Goal: Transaction & Acquisition: Purchase product/service

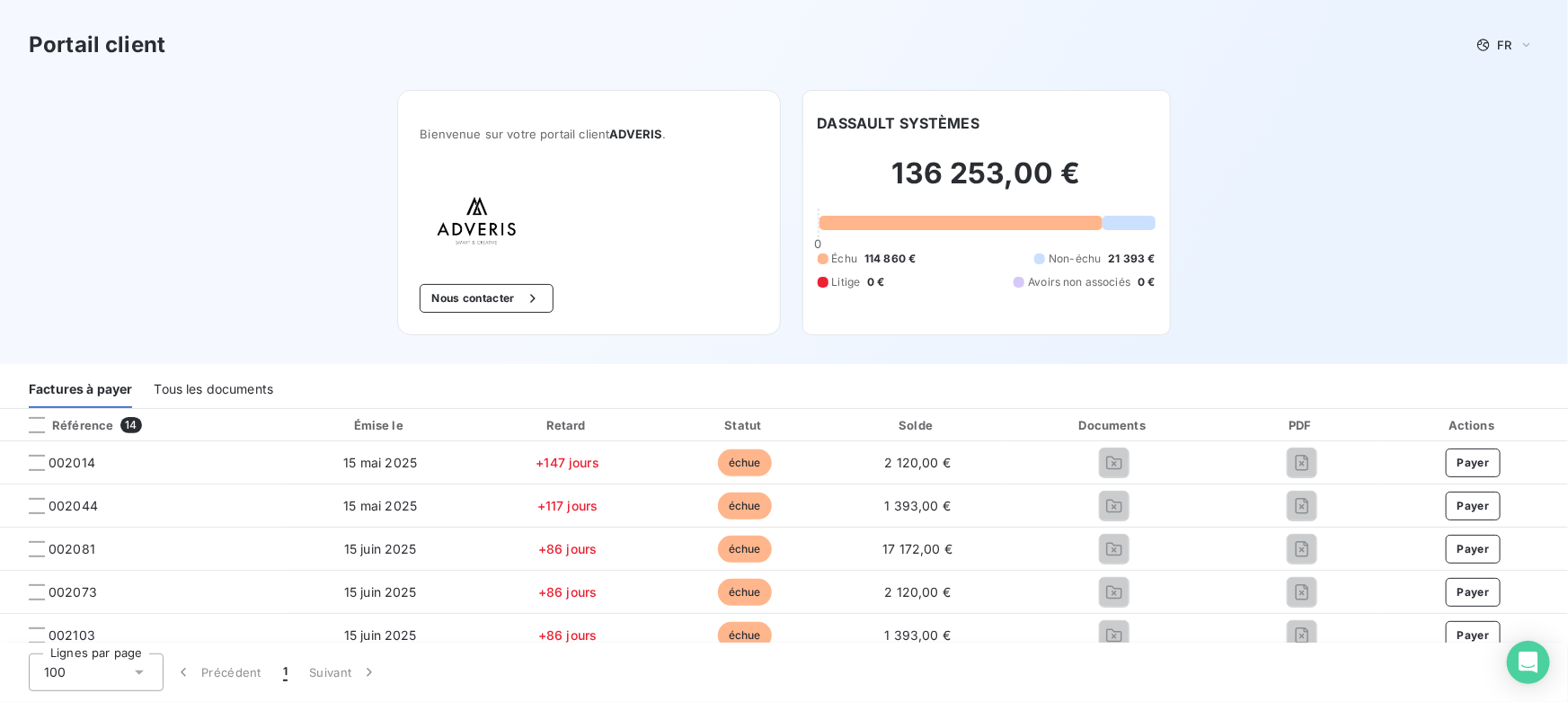
click at [217, 386] on div "Tous les documents" at bounding box center [212, 389] width 119 height 38
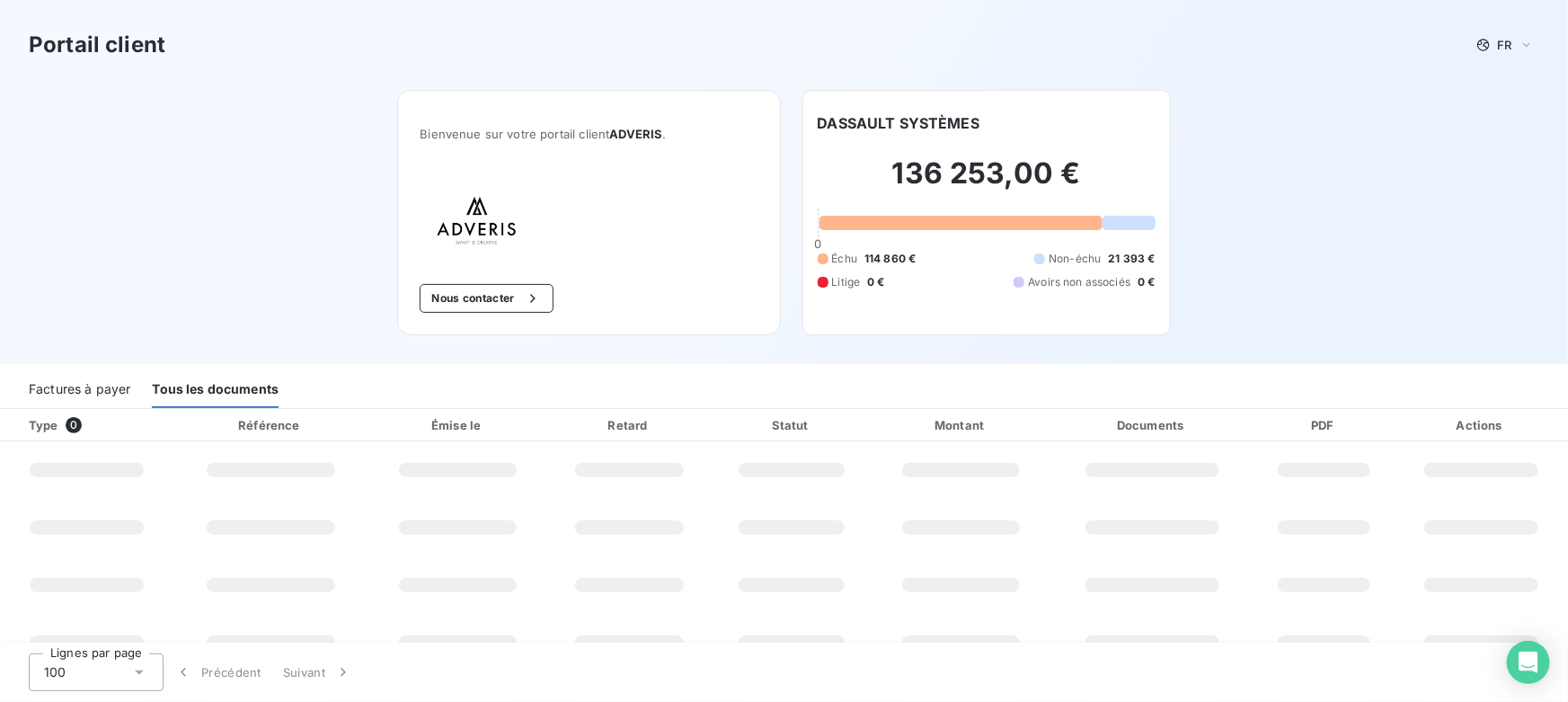
click at [118, 384] on div "Factures à payer" at bounding box center [80, 389] width 102 height 38
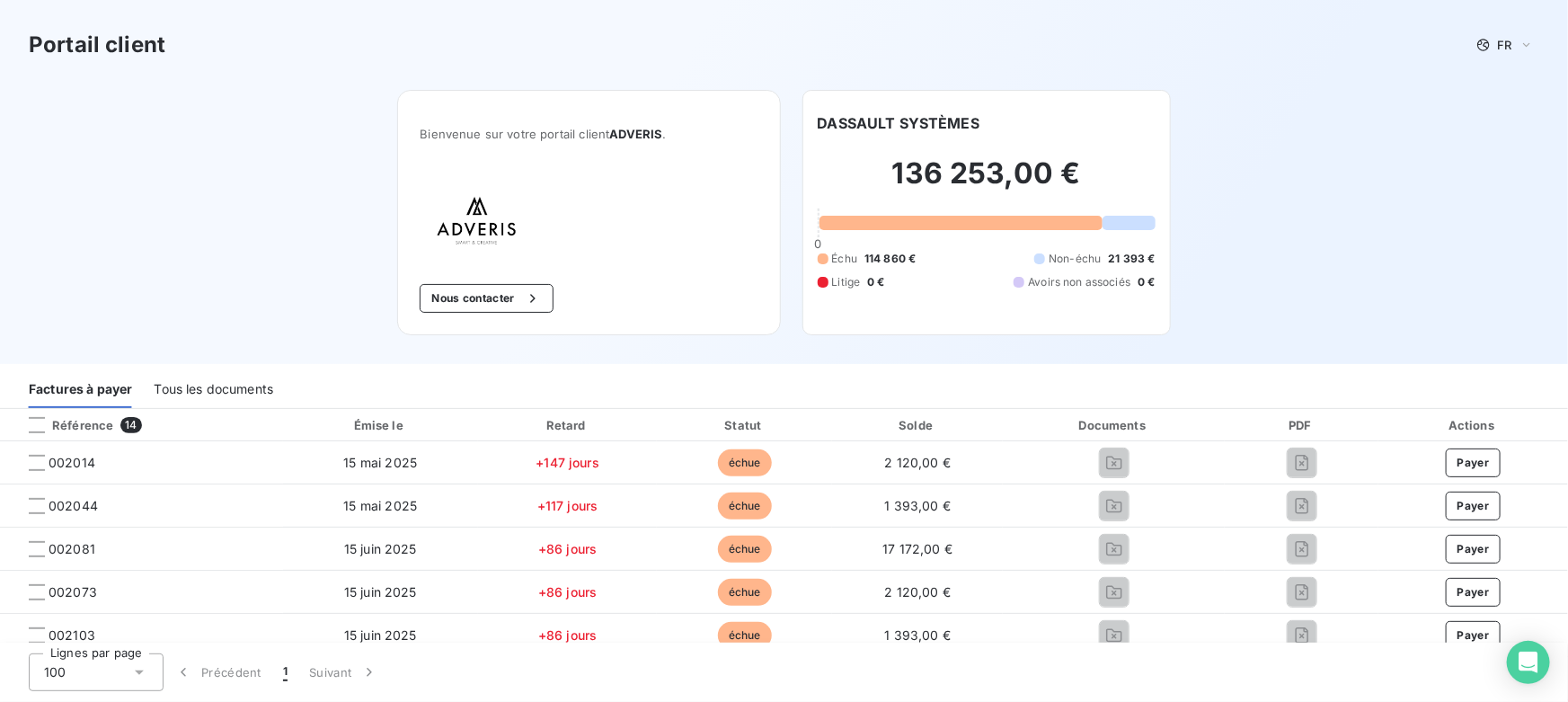
click at [228, 389] on div "Tous les documents" at bounding box center [212, 389] width 119 height 38
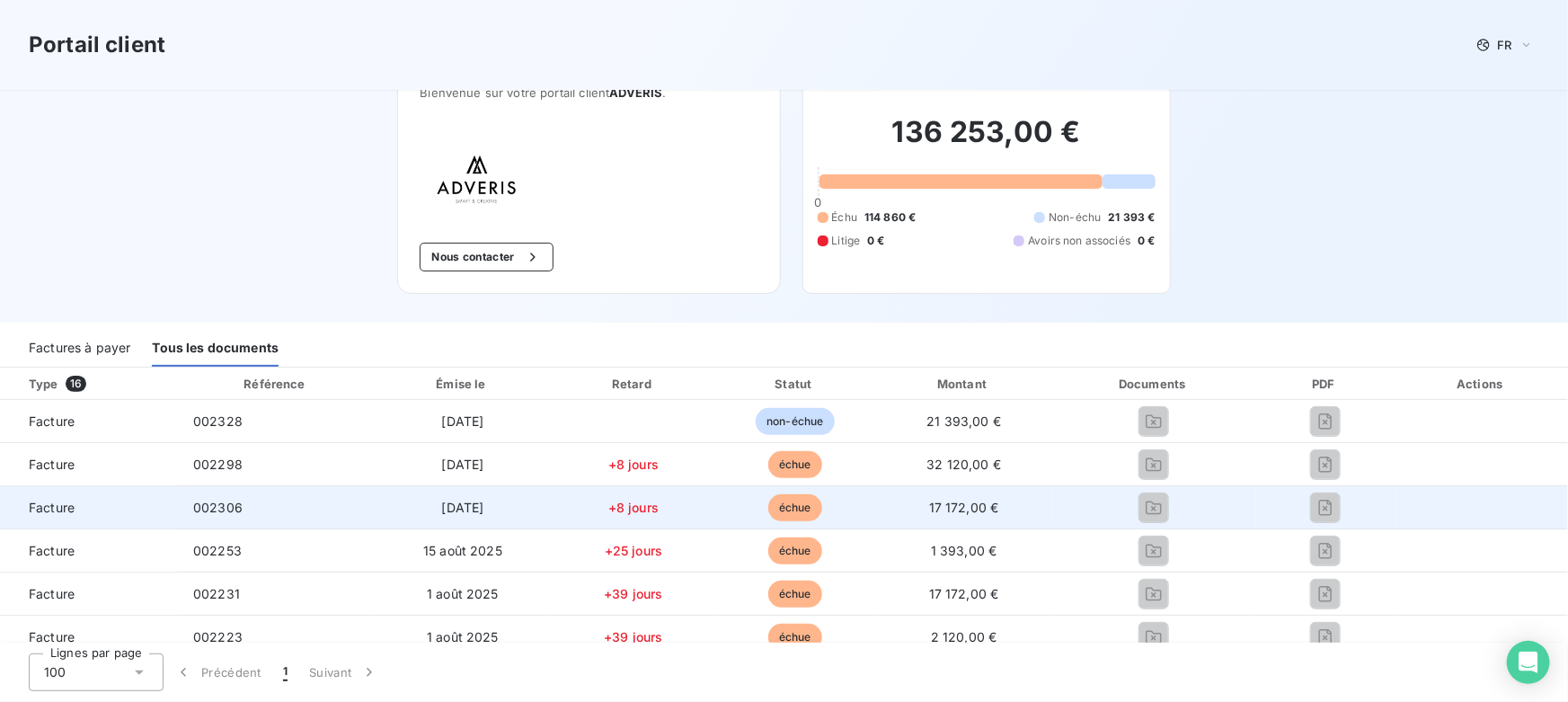
scroll to position [81, 0]
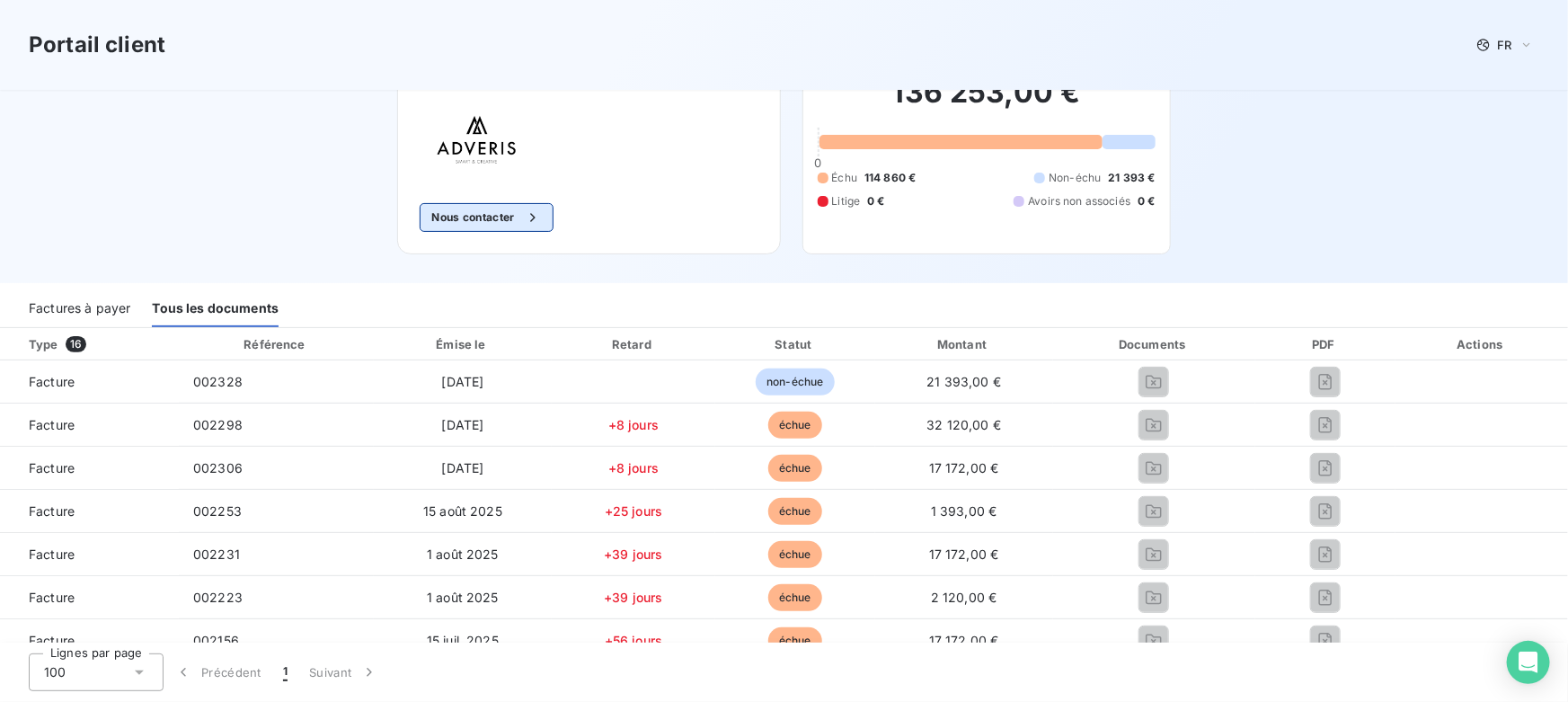
click at [487, 220] on button "Nous contacter" at bounding box center [486, 217] width 133 height 29
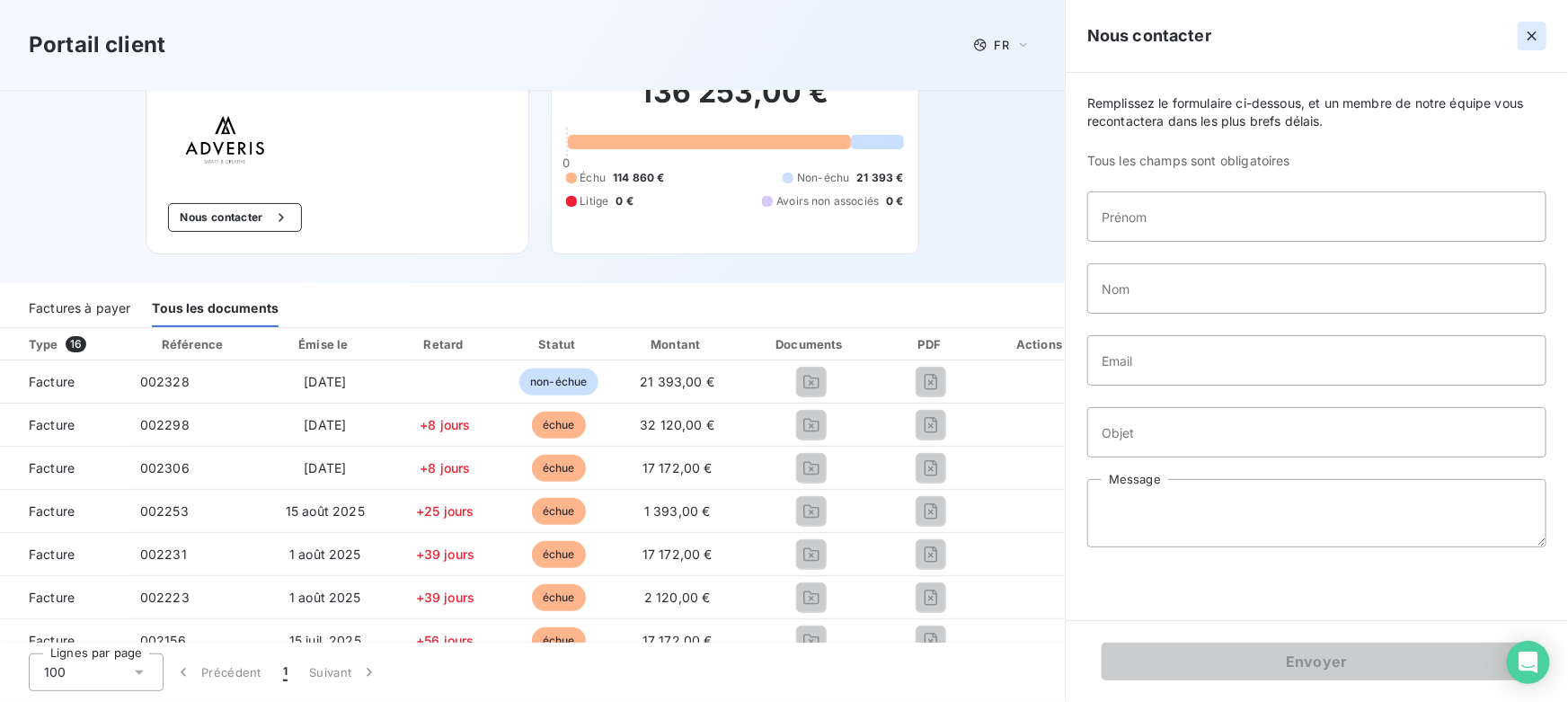
click at [1534, 29] on icon "button" at bounding box center [1532, 36] width 18 height 18
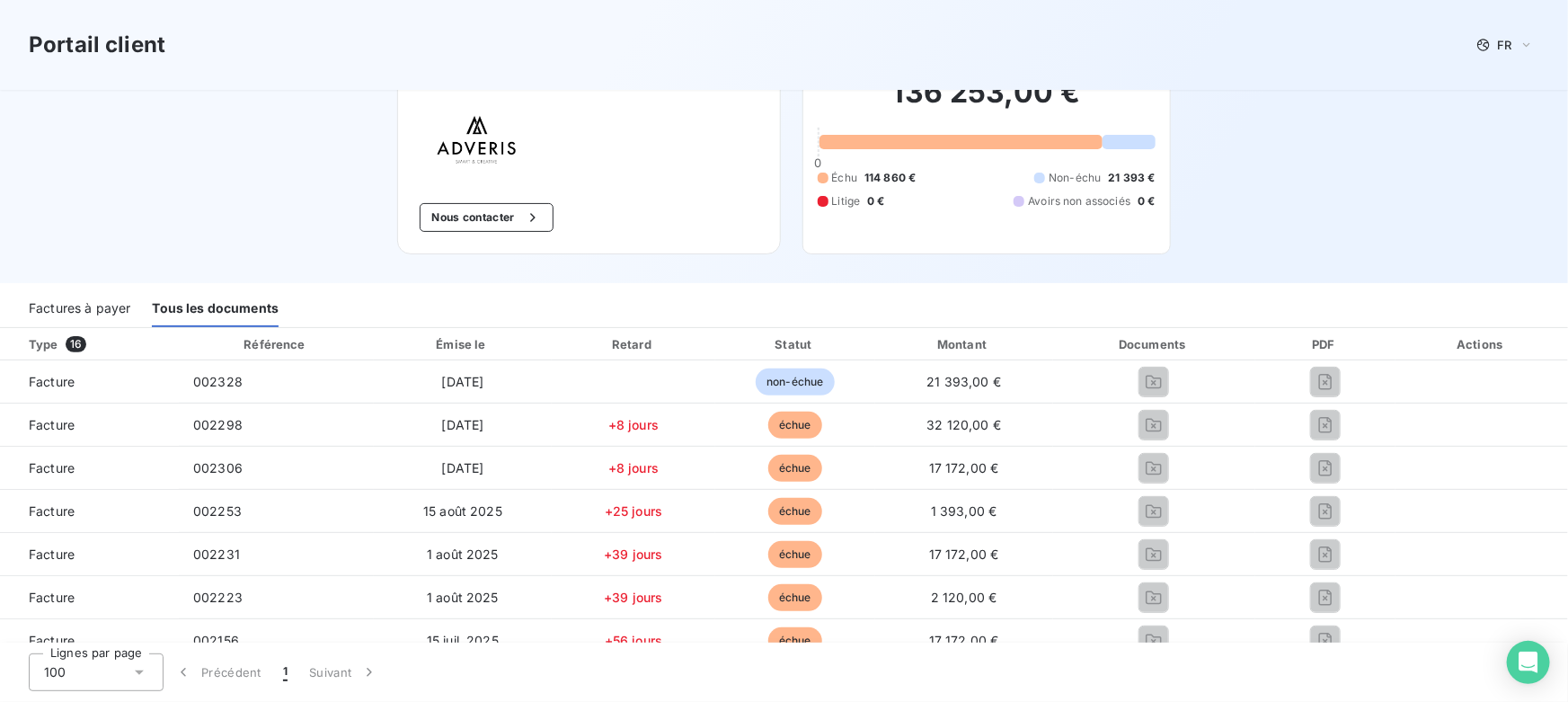
click at [93, 300] on div "Factures à payer" at bounding box center [80, 308] width 102 height 38
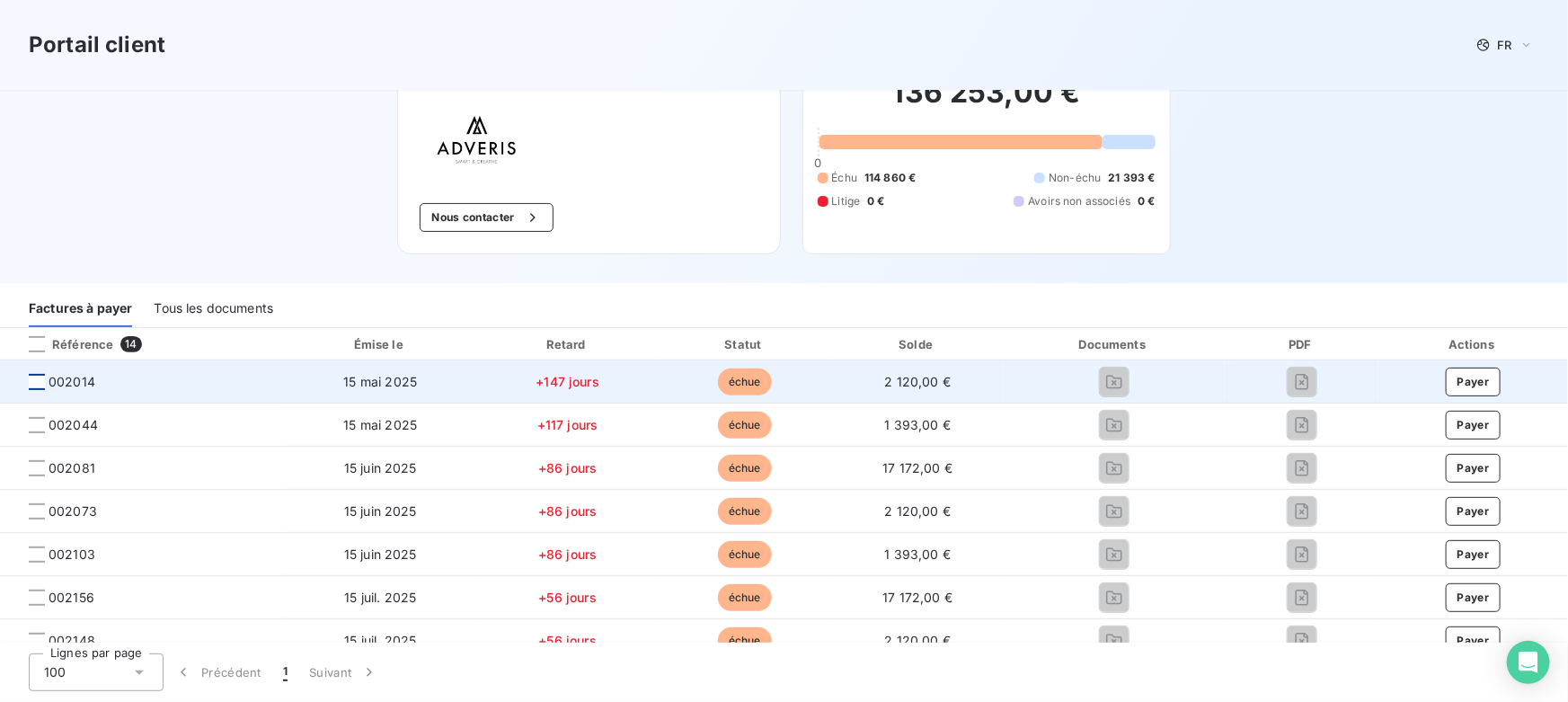
click at [35, 384] on div at bounding box center [37, 382] width 16 height 17
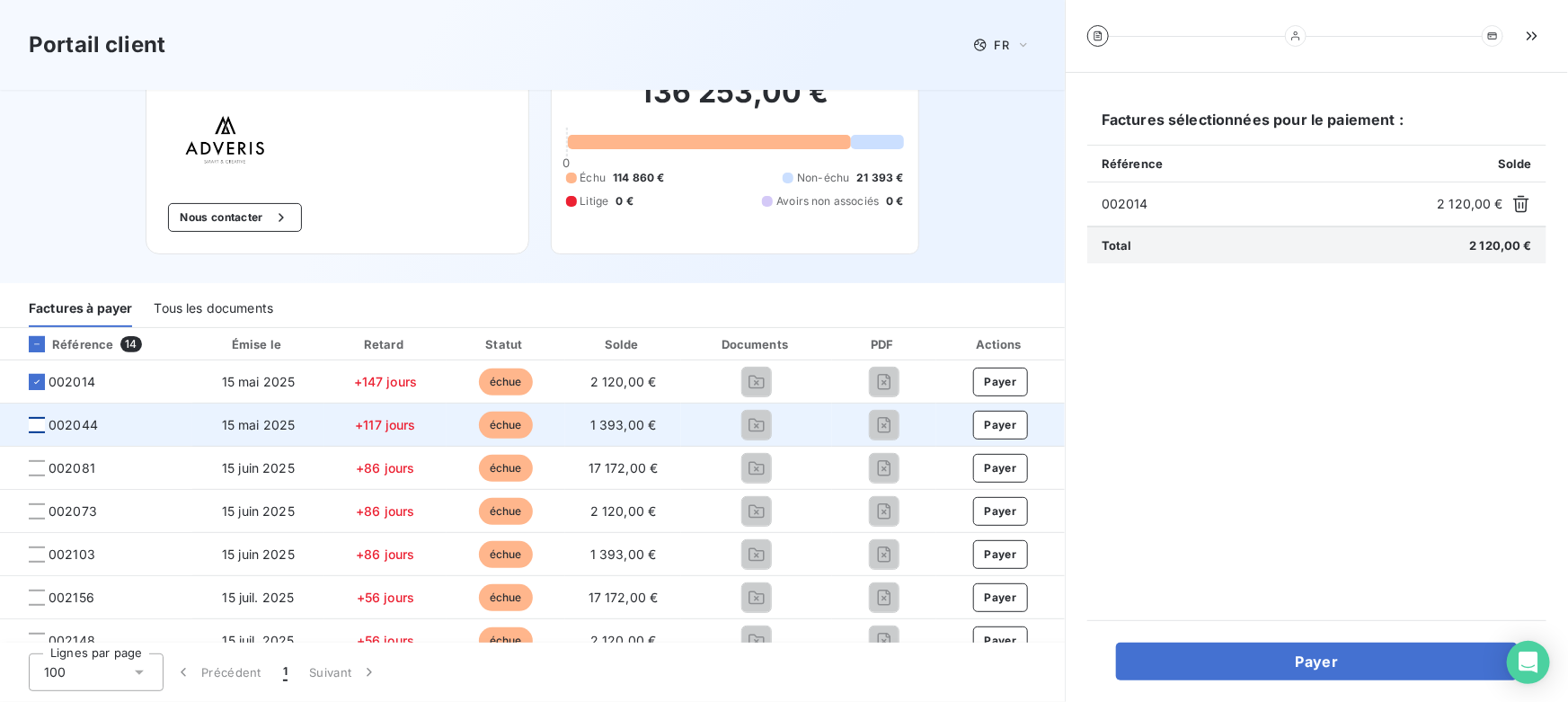
click at [34, 431] on div at bounding box center [37, 425] width 16 height 17
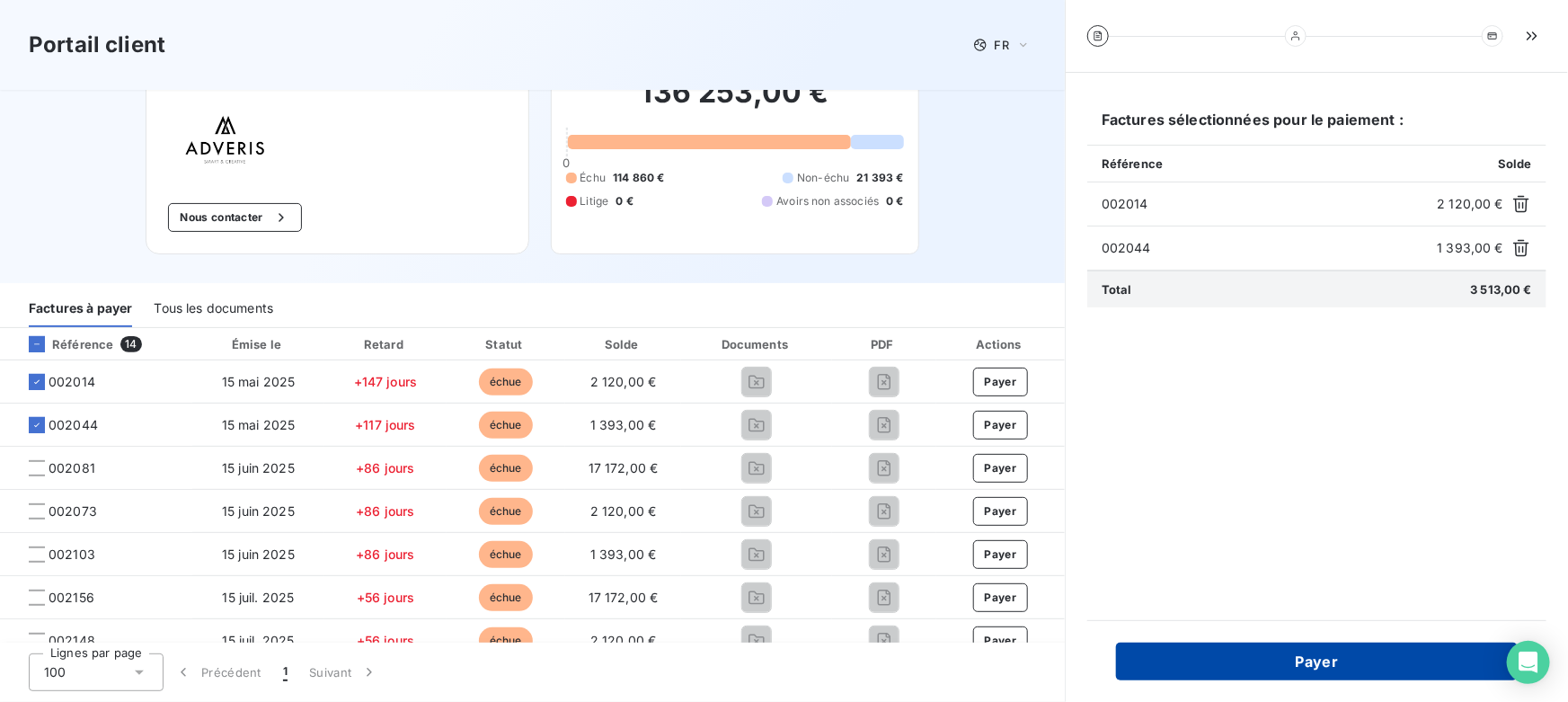
click at [1307, 656] on button "Payer" at bounding box center [1318, 661] width 402 height 38
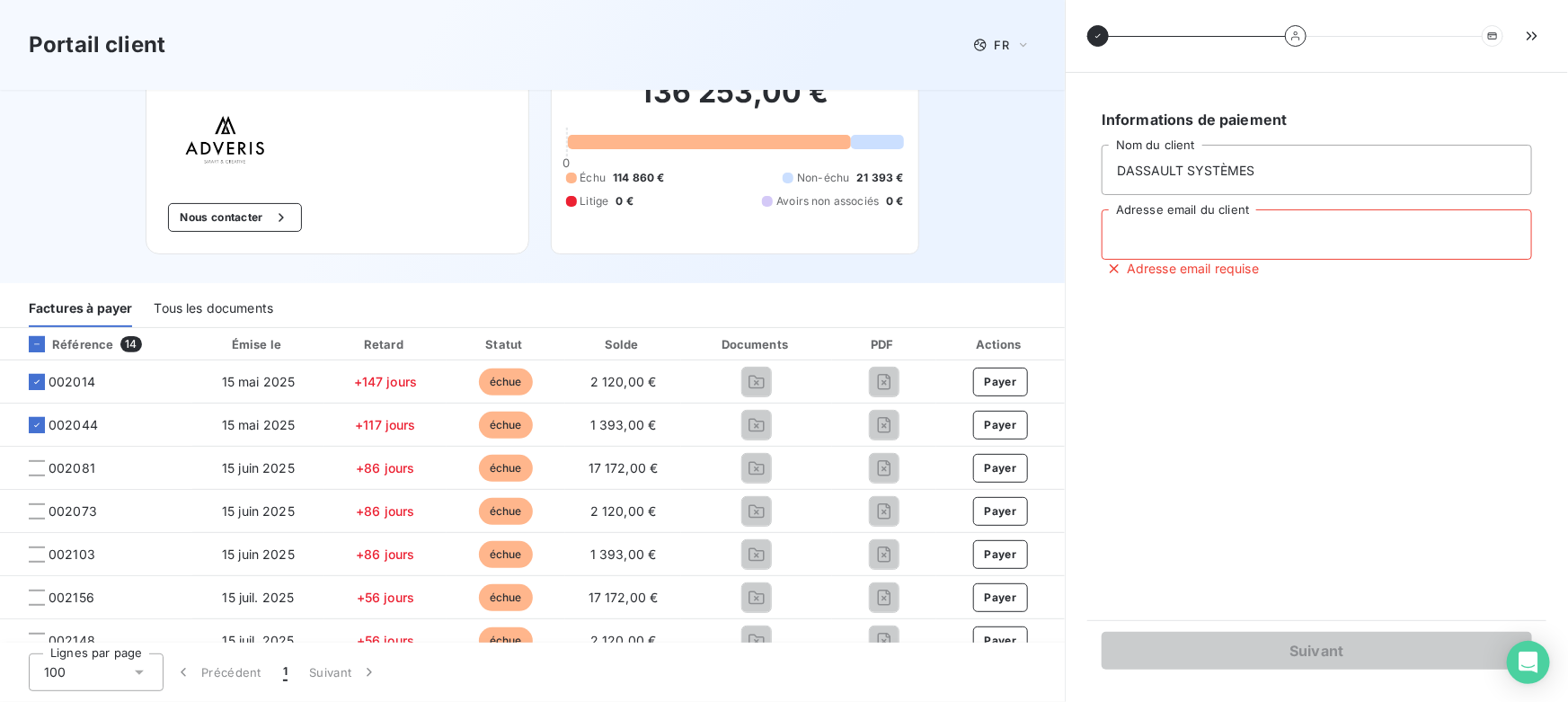
click at [1167, 240] on input "Adresse email du client" at bounding box center [1318, 235] width 431 height 50
type input "valentin@leanpay.fr"
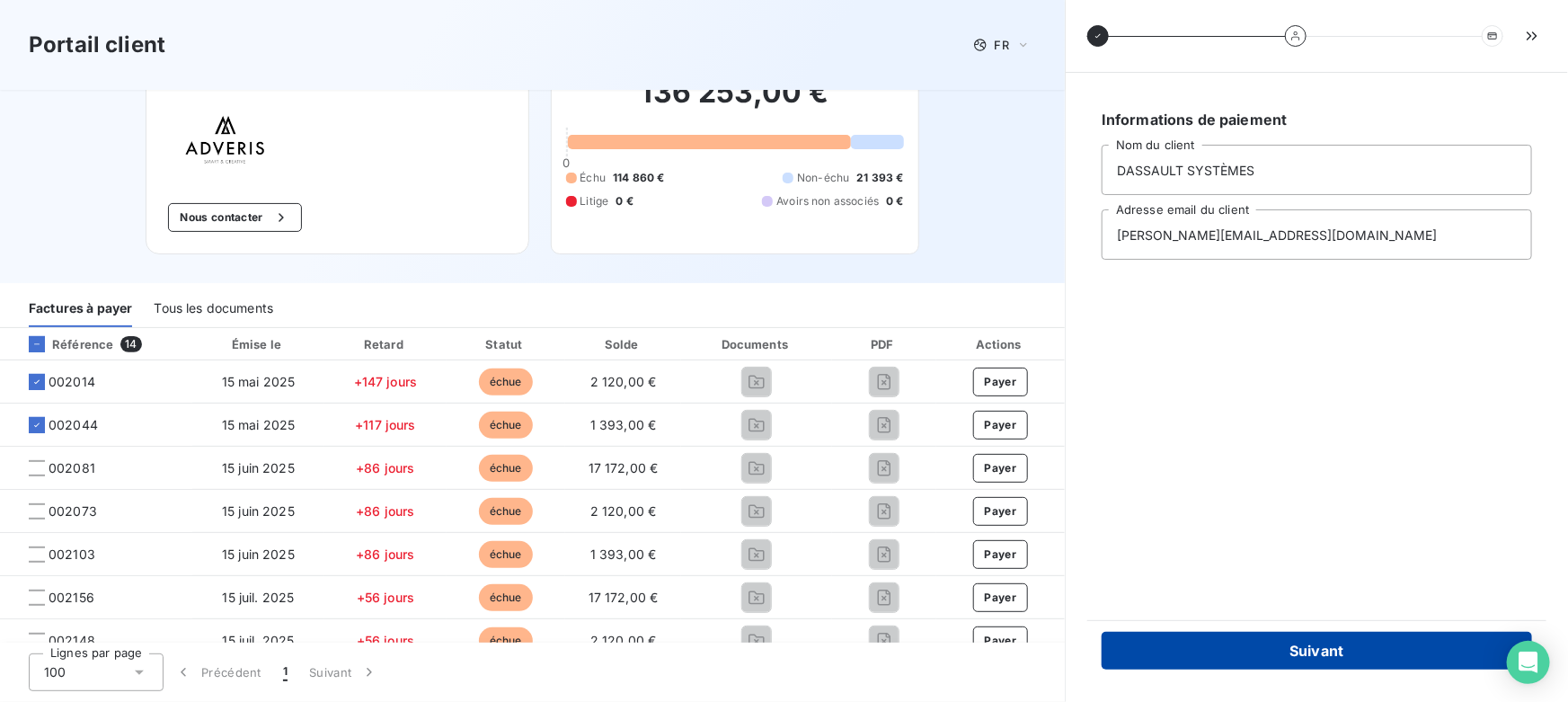
click at [1196, 650] on button "Suivant" at bounding box center [1318, 651] width 431 height 38
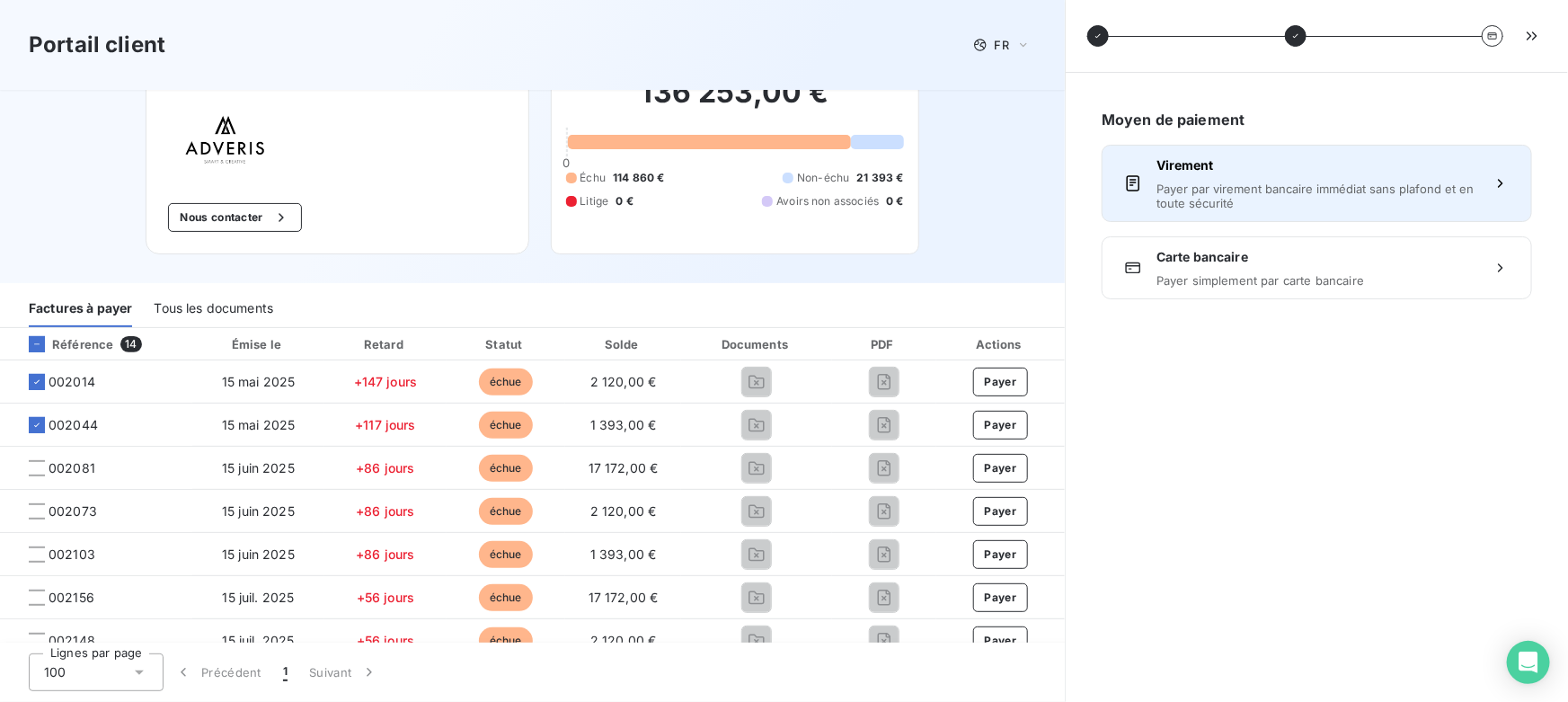
click at [1202, 180] on div "Virement Payer par virement bancaire immédiat sans plafond et en toute sécurité" at bounding box center [1317, 184] width 321 height 54
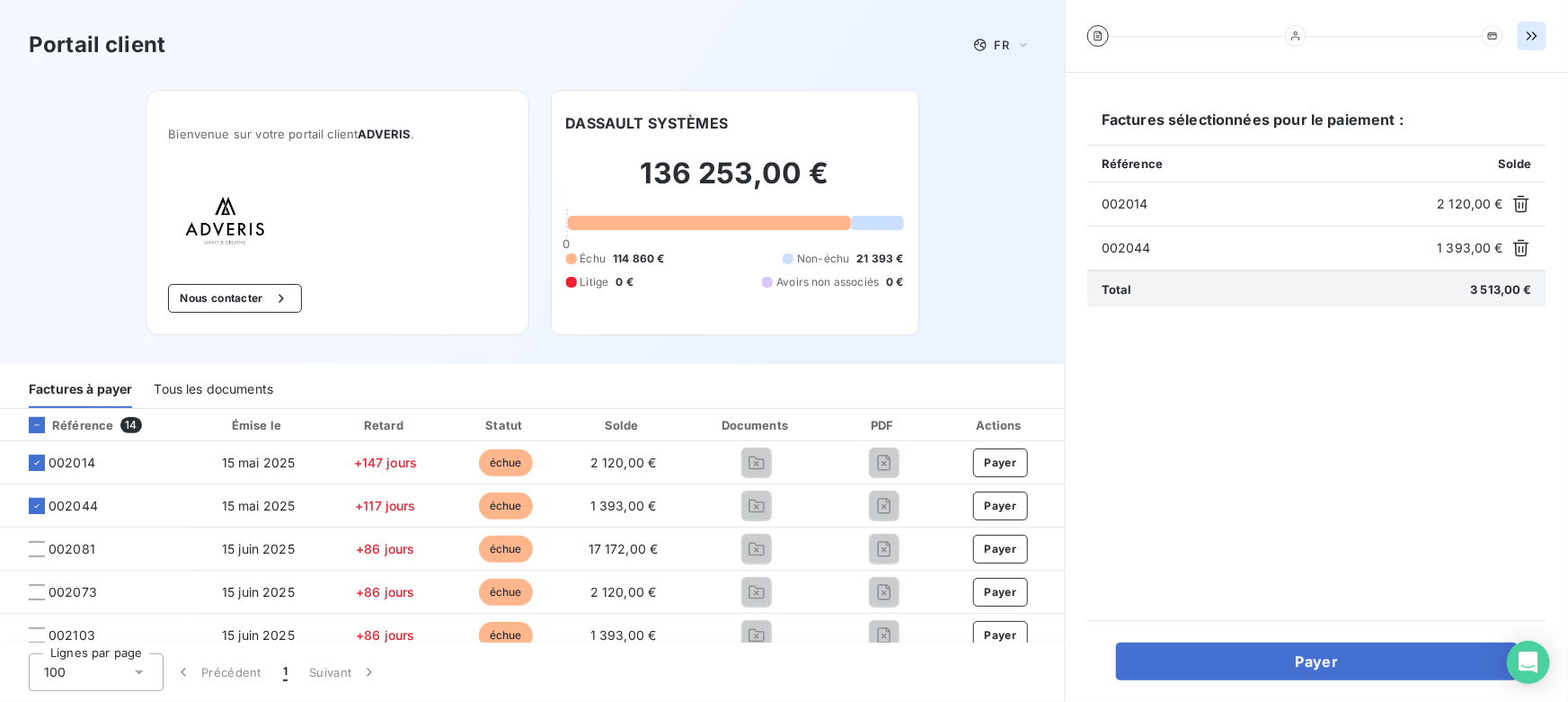
click at [1535, 37] on icon "button" at bounding box center [1532, 36] width 18 height 18
